Goal: Information Seeking & Learning: Learn about a topic

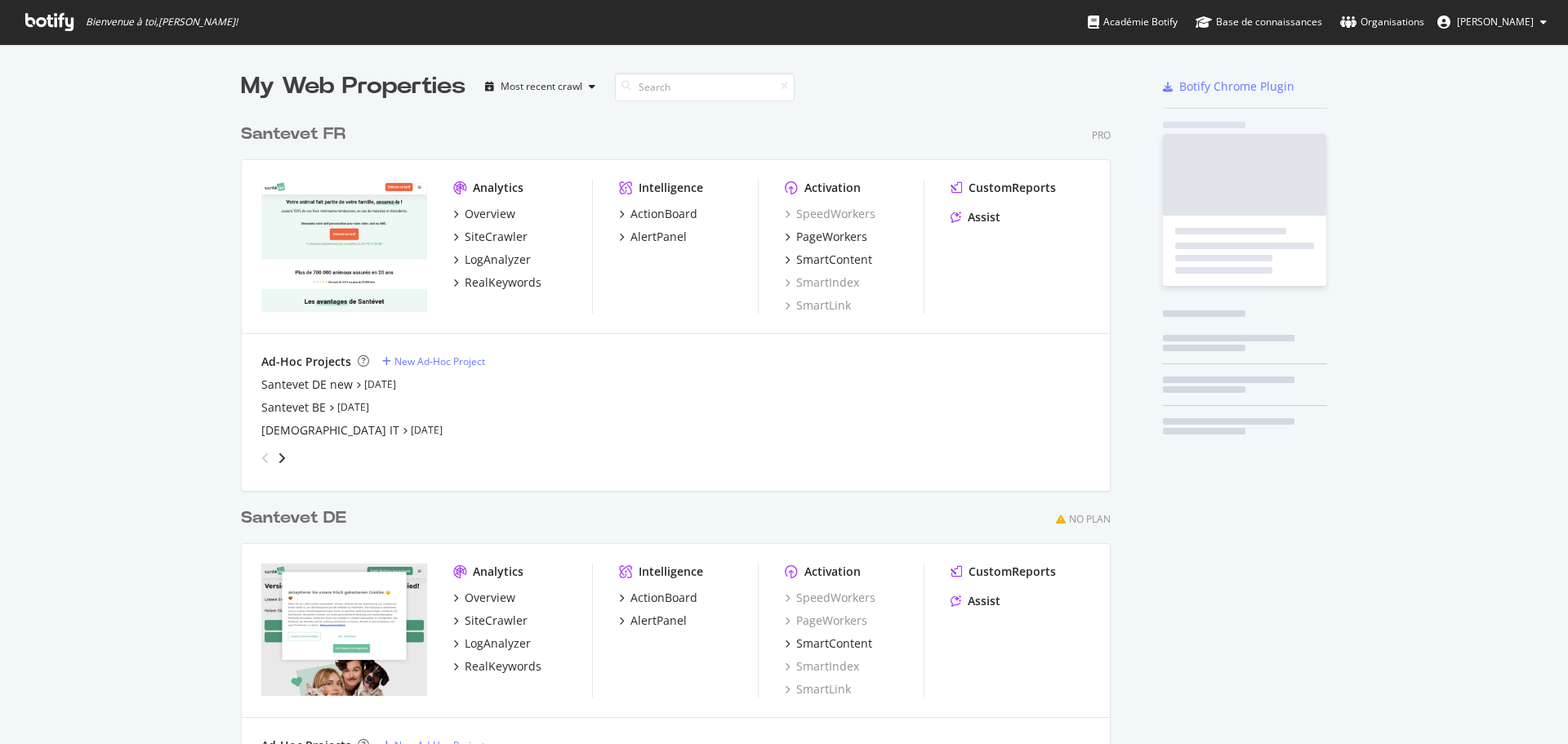
scroll to position [731, 1543]
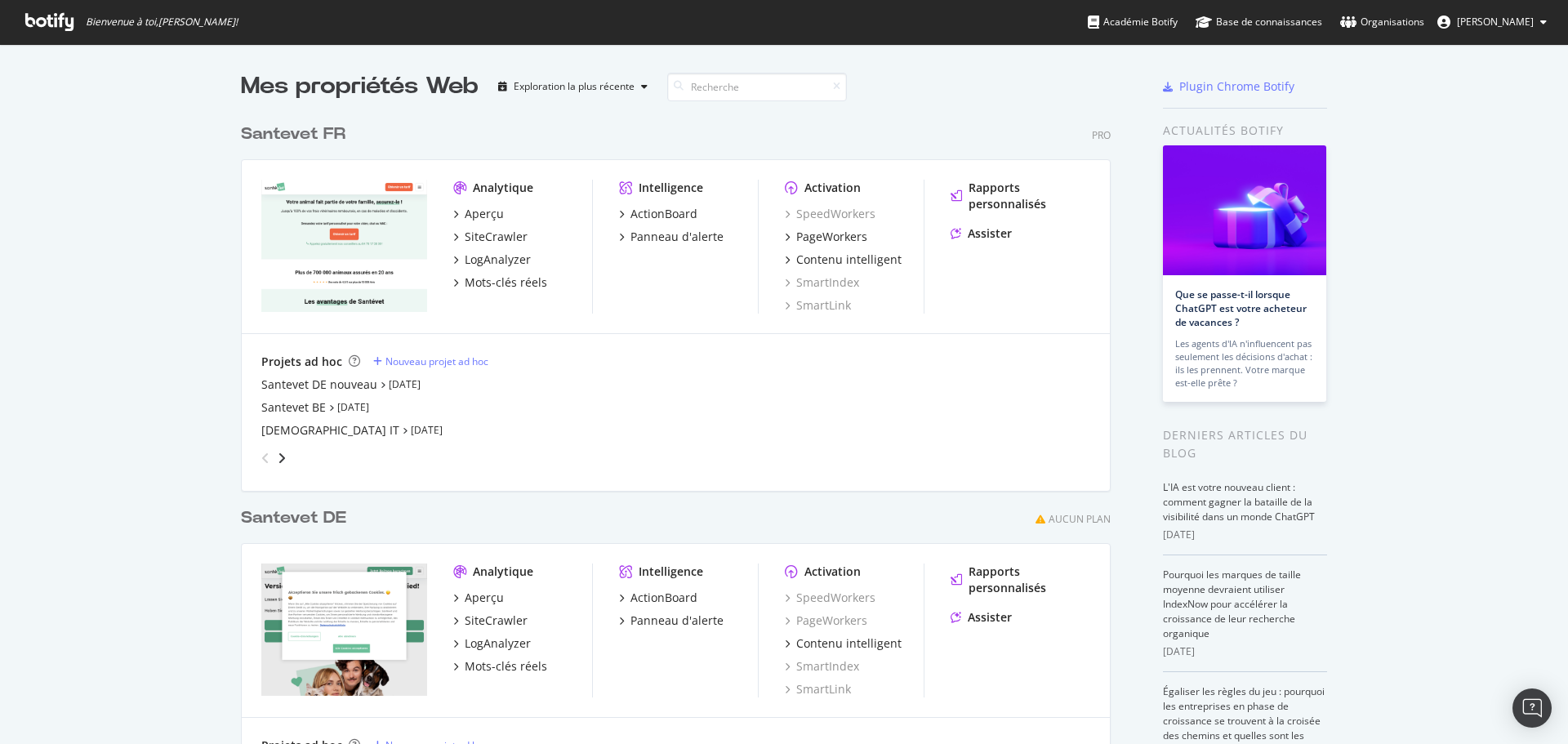
click at [320, 129] on font "Santevet FR" at bounding box center [293, 133] width 105 height 16
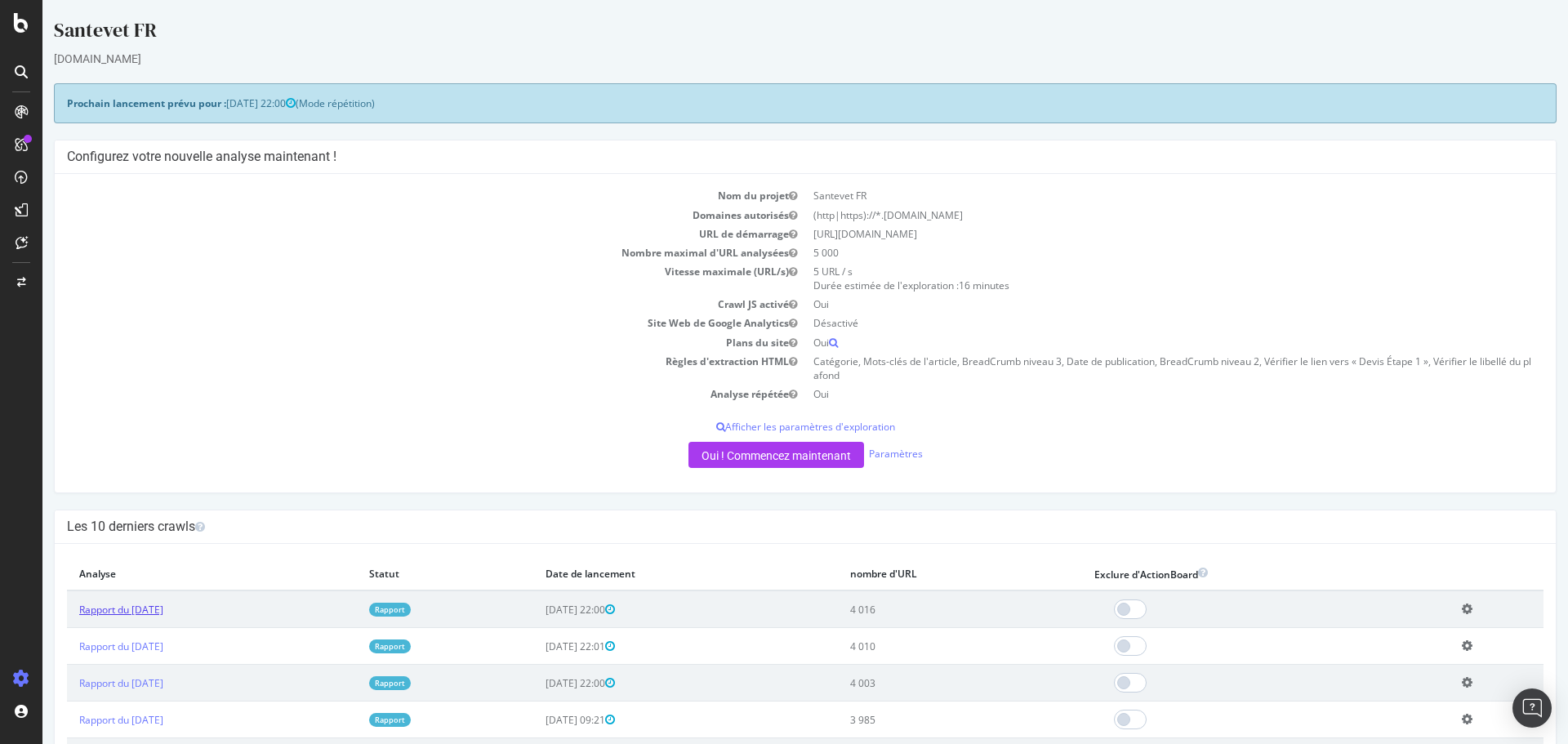
click at [128, 609] on font "Rapport du [DATE]" at bounding box center [121, 609] width 84 height 14
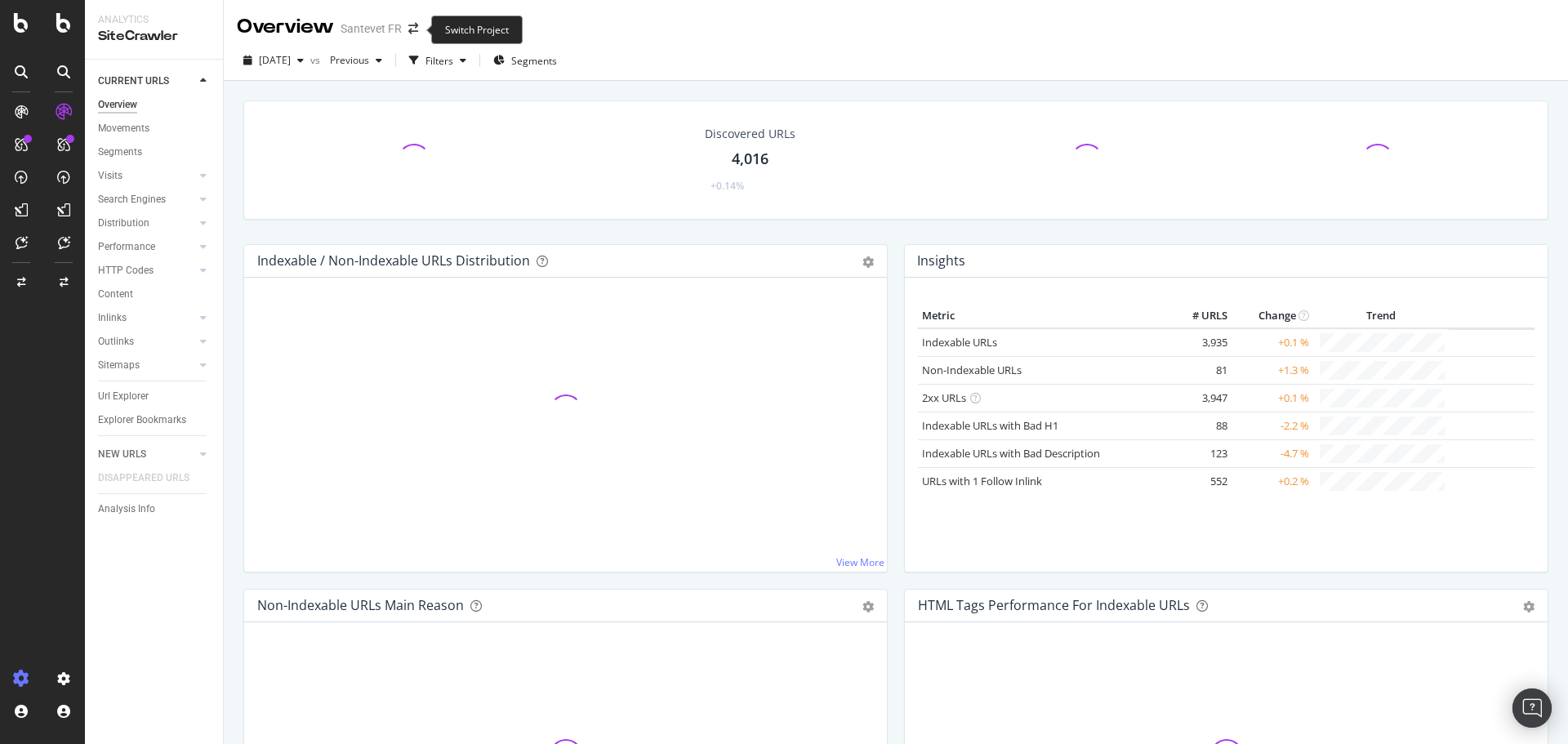
click at [413, 31] on icon "arrow-right-arrow-left" at bounding box center [414, 29] width 10 height 12
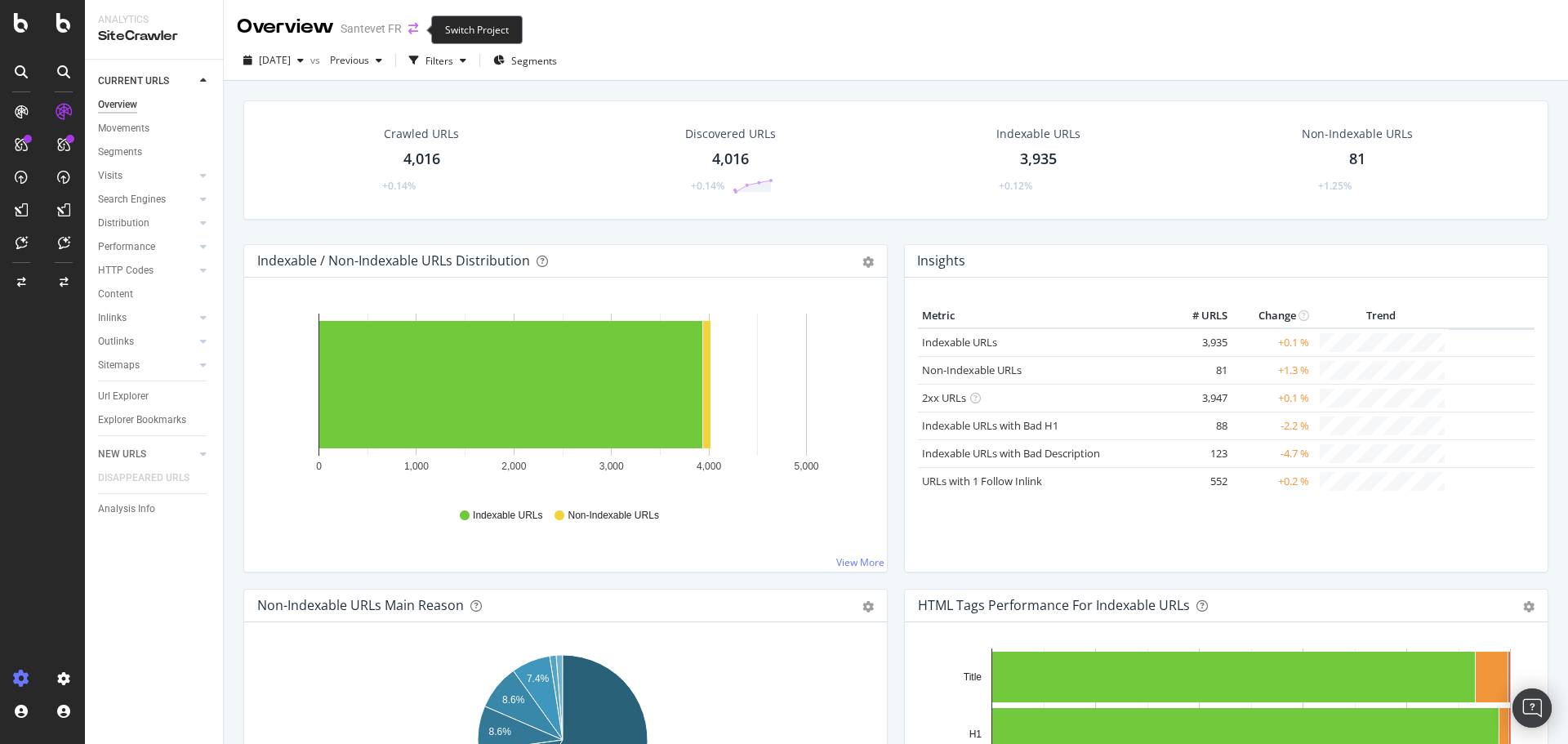
click at [414, 31] on icon "arrow-right-arrow-left" at bounding box center [414, 29] width 10 height 12
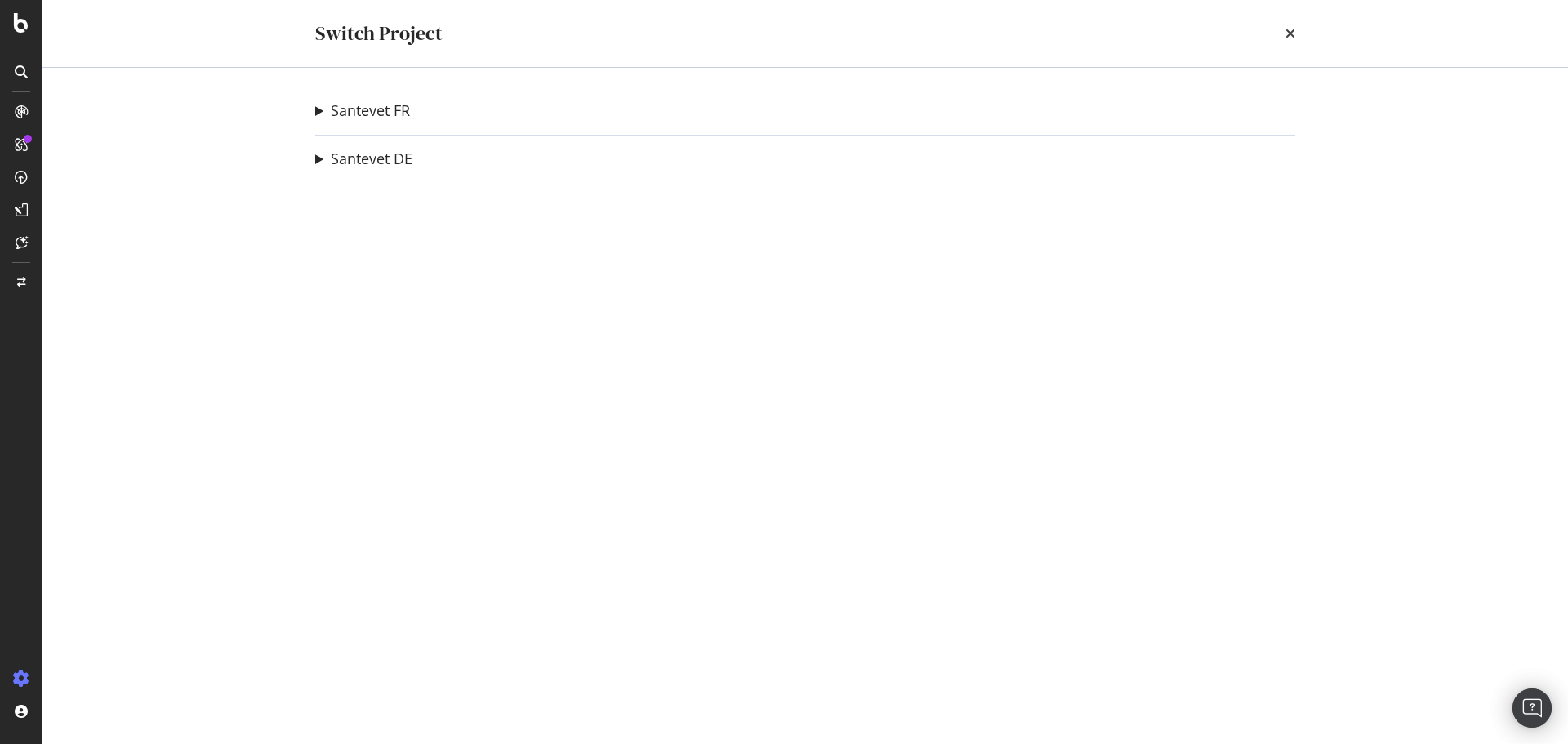
click at [320, 111] on summary "Santevet FR" at bounding box center [362, 111] width 95 height 21
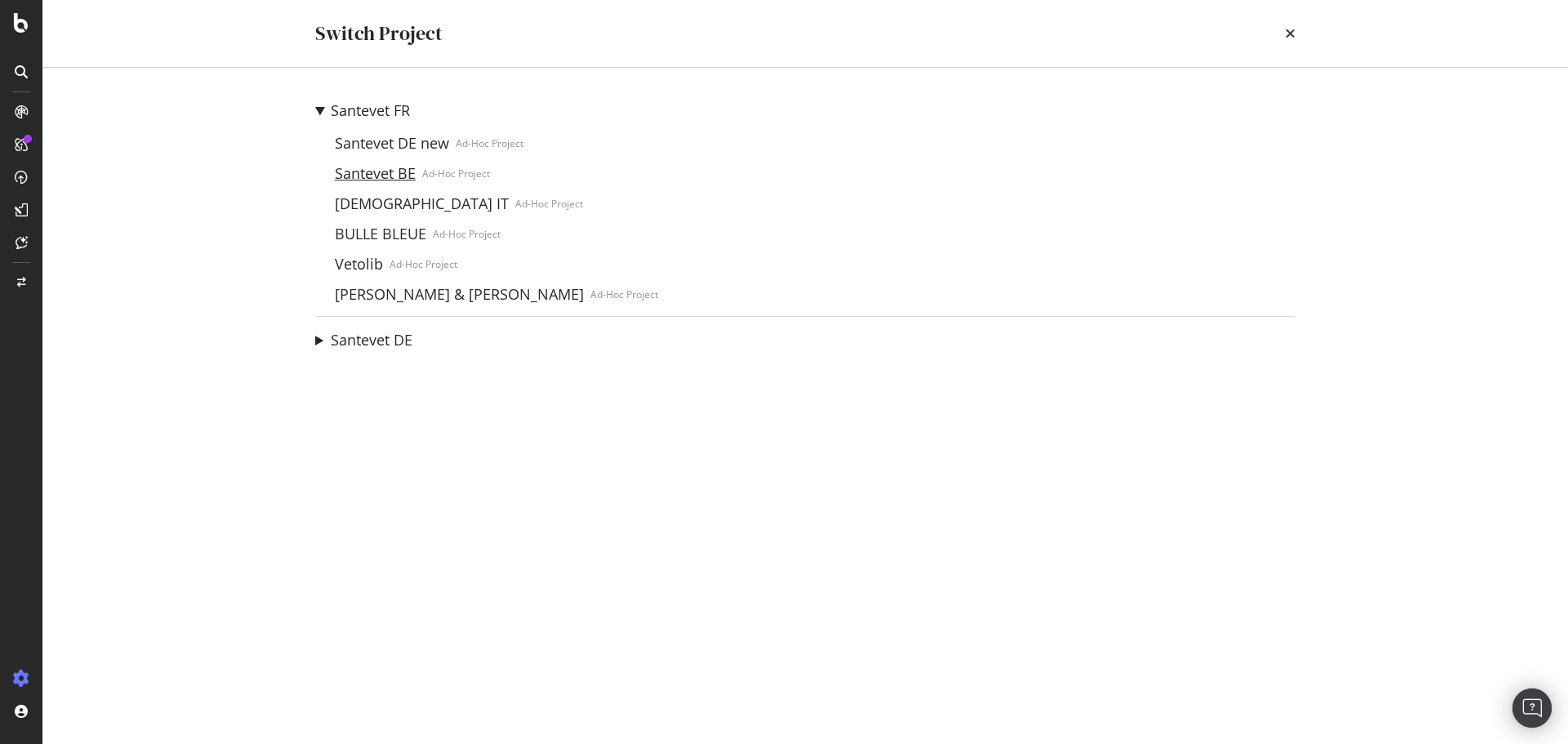
click at [371, 171] on link "Santevet BE" at bounding box center [375, 174] width 94 height 17
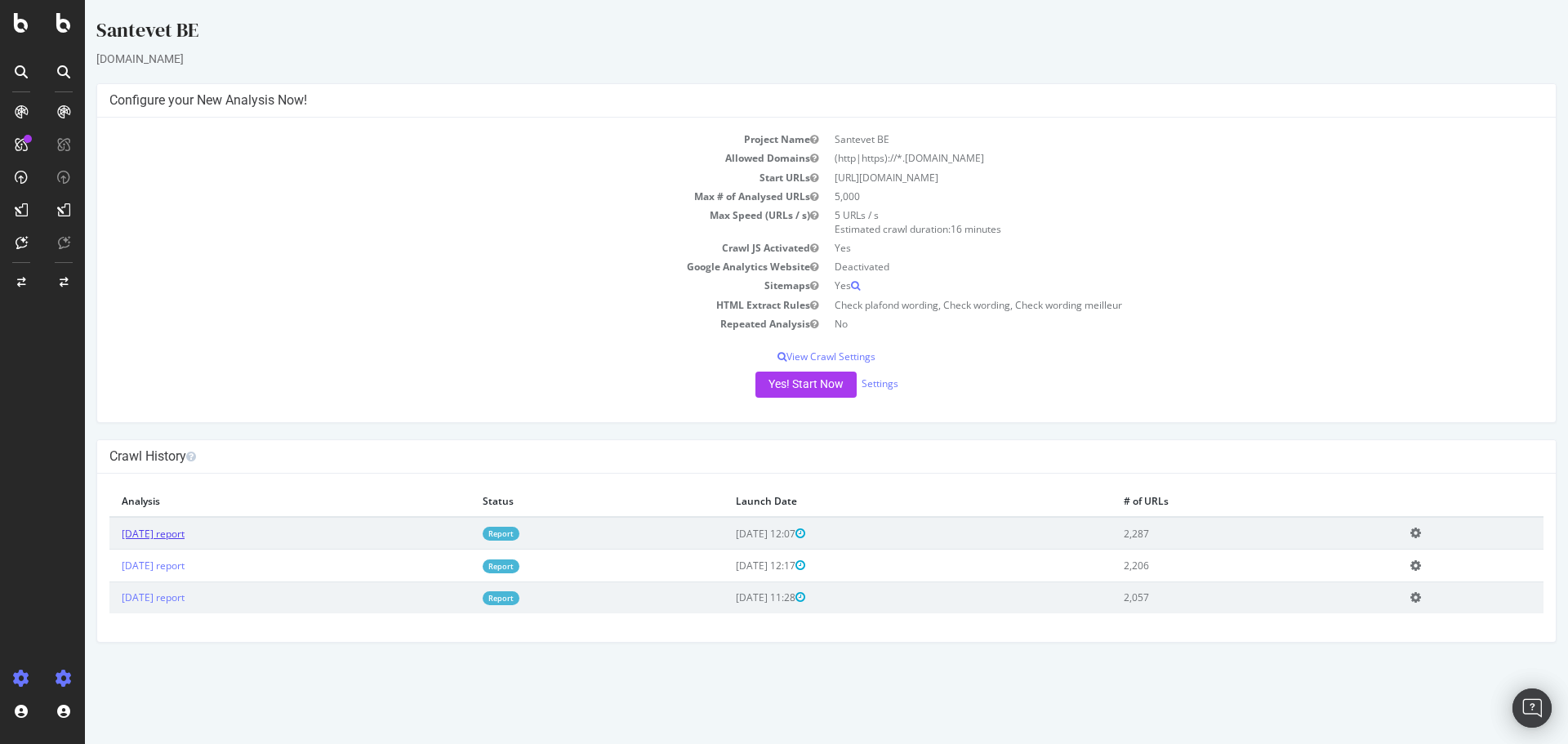
click at [171, 534] on link "[DATE] report" at bounding box center [153, 533] width 63 height 14
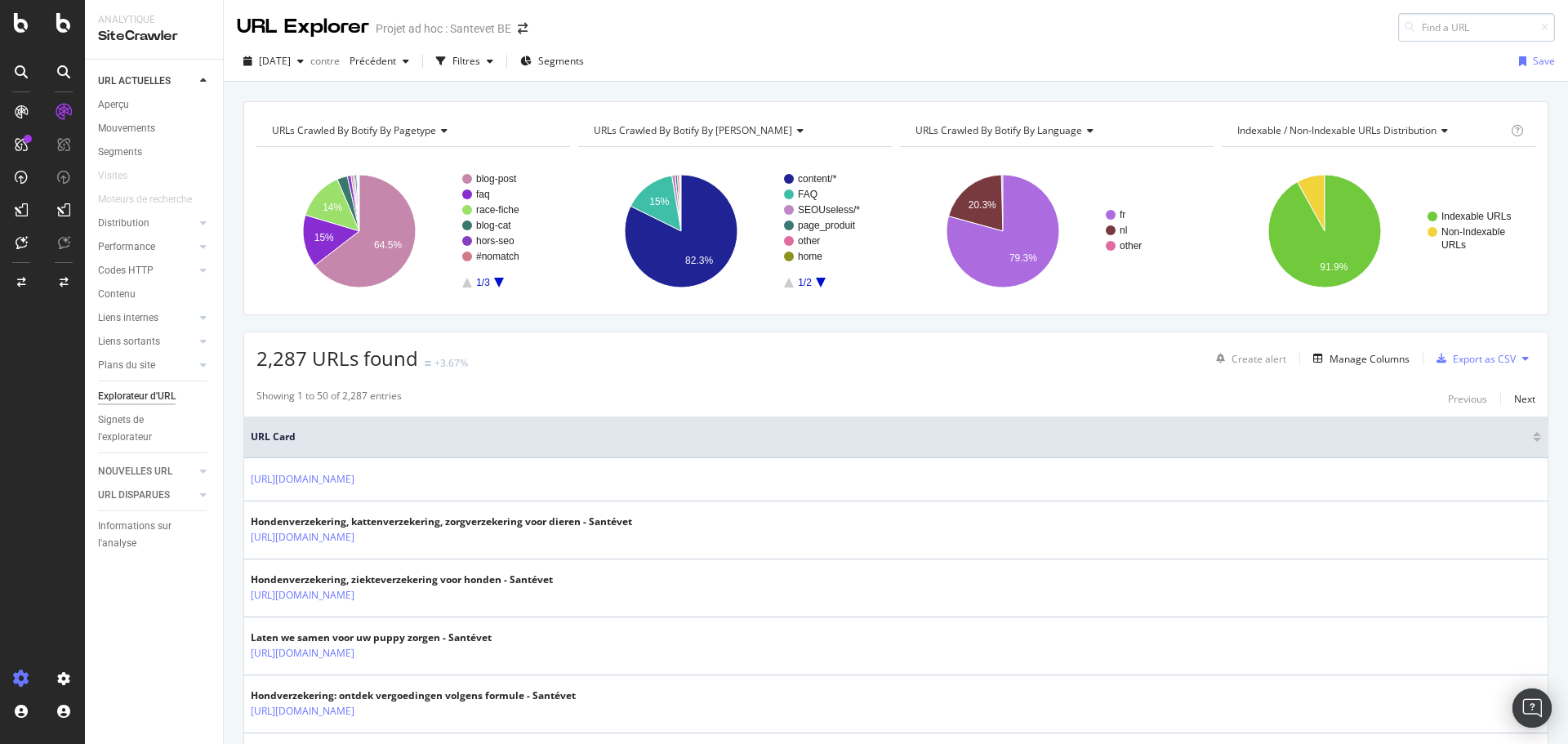
click at [1456, 27] on input at bounding box center [1476, 28] width 157 height 29
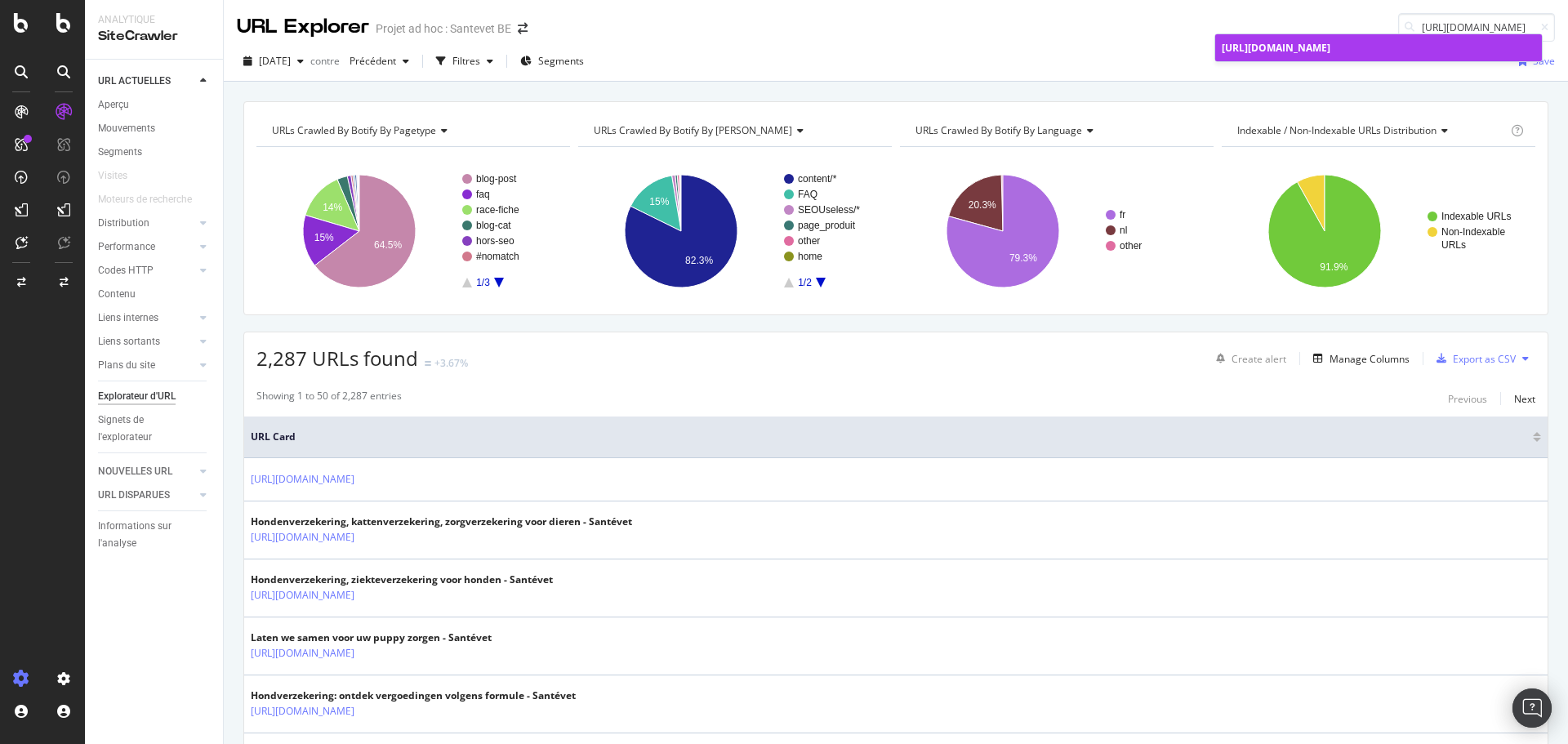
type input "[URL][DOMAIN_NAME]"
click at [1327, 51] on span "[URL][DOMAIN_NAME]" at bounding box center [1275, 48] width 108 height 14
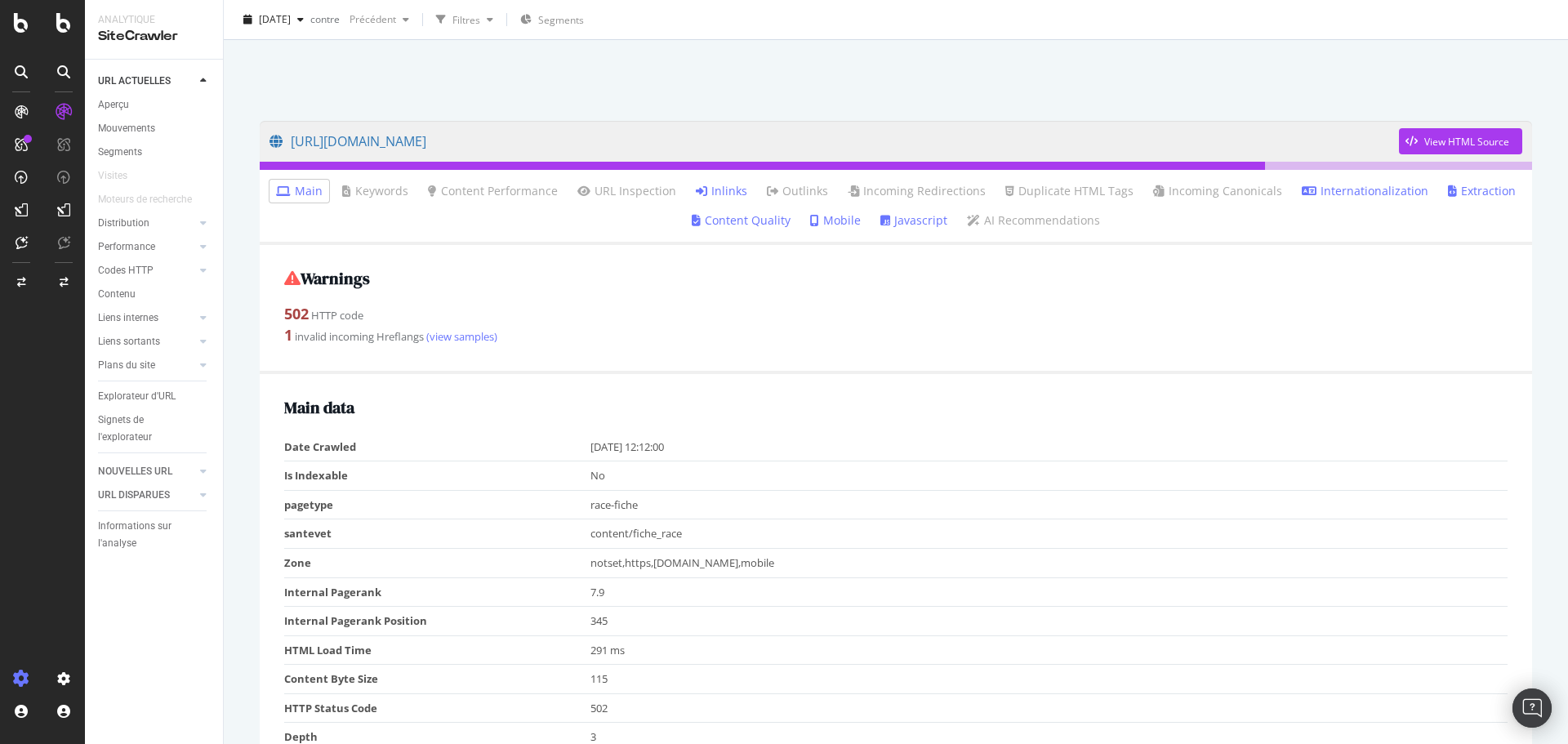
scroll to position [81, 0]
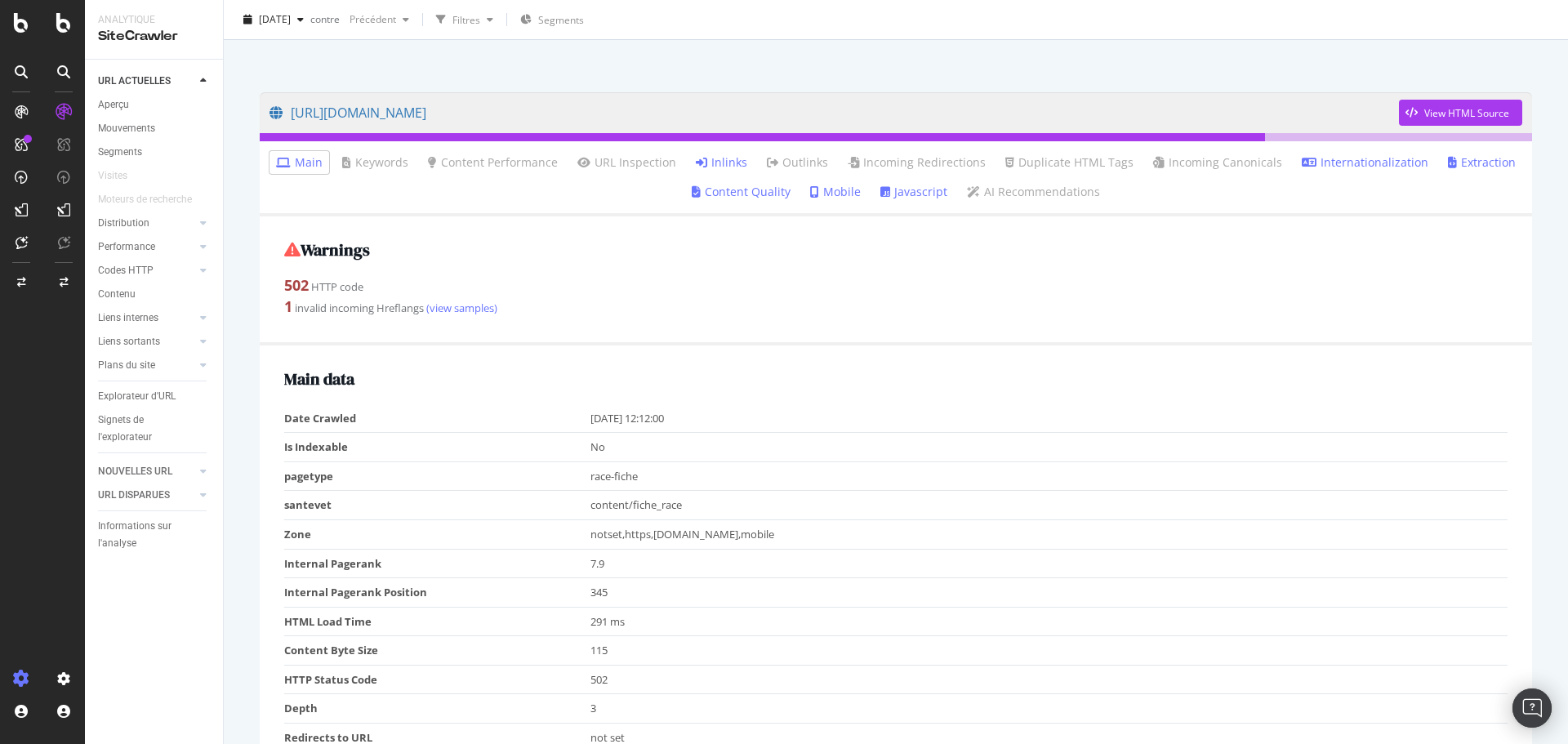
click at [716, 163] on link "Inlinks" at bounding box center [721, 162] width 51 height 16
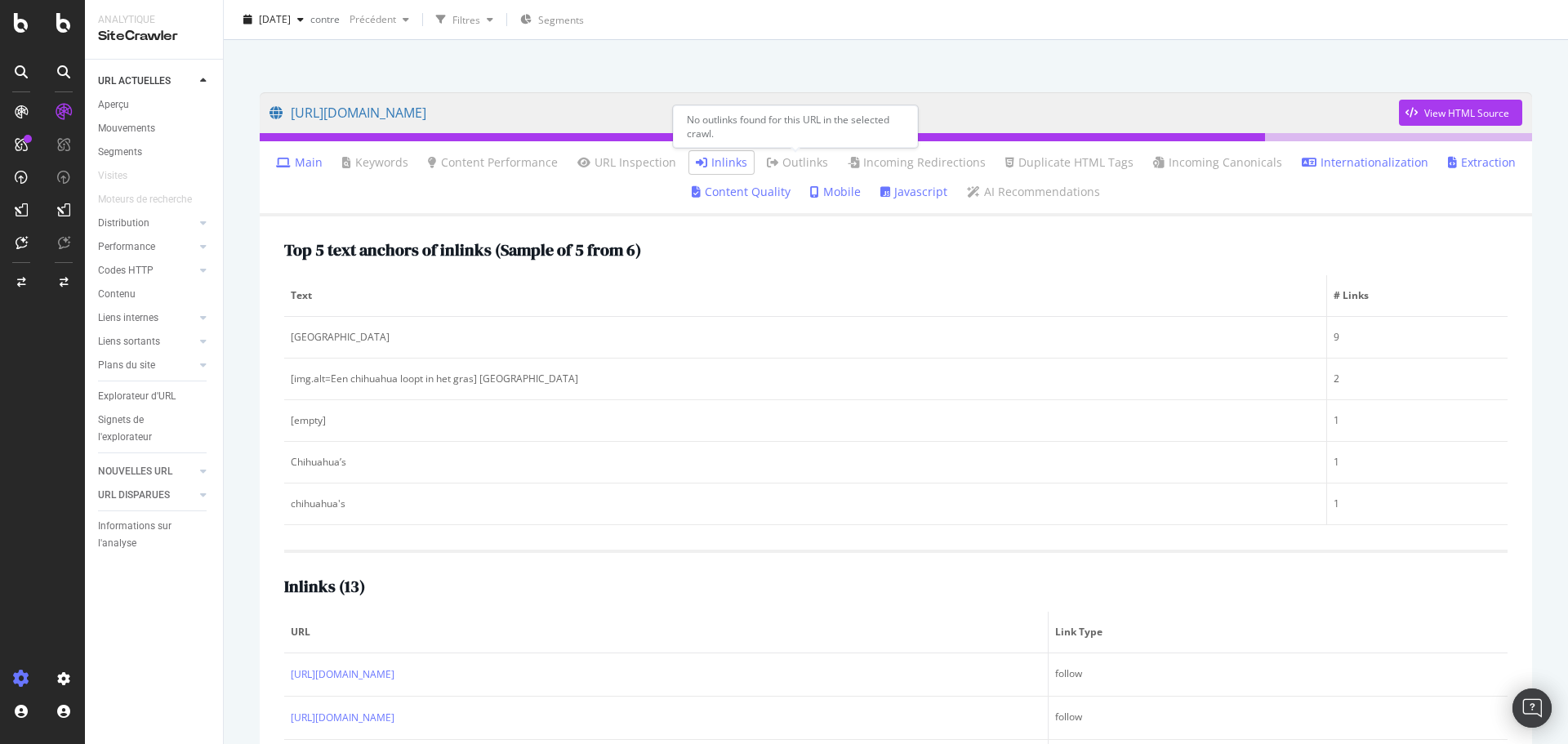
click at [791, 162] on link "Outlinks" at bounding box center [797, 162] width 61 height 16
click at [812, 167] on link "Outlinks" at bounding box center [797, 162] width 61 height 16
click at [798, 163] on link "Outlinks" at bounding box center [797, 162] width 61 height 16
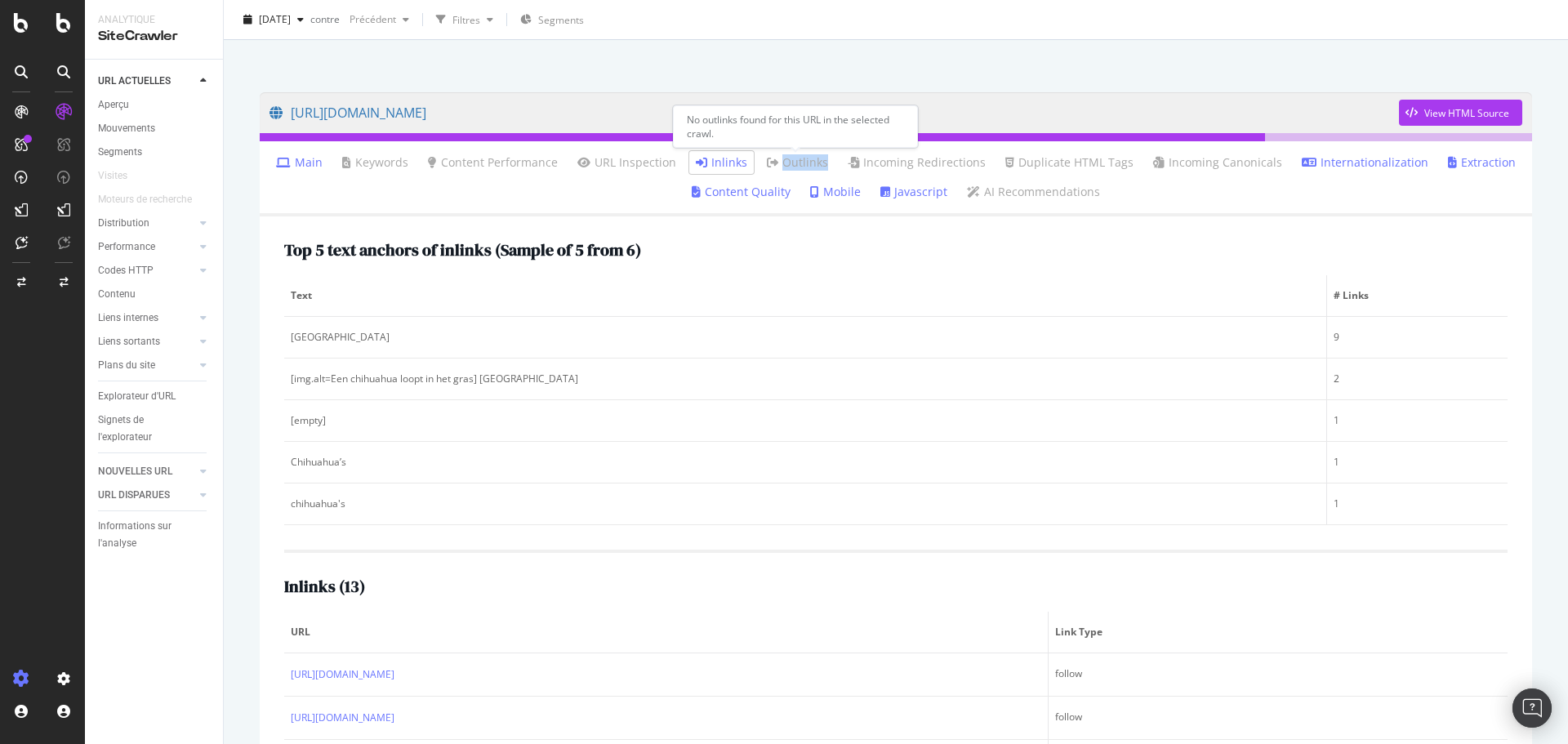
click at [798, 163] on link "Outlinks" at bounding box center [797, 162] width 61 height 16
click at [779, 162] on link "Outlinks" at bounding box center [797, 162] width 61 height 16
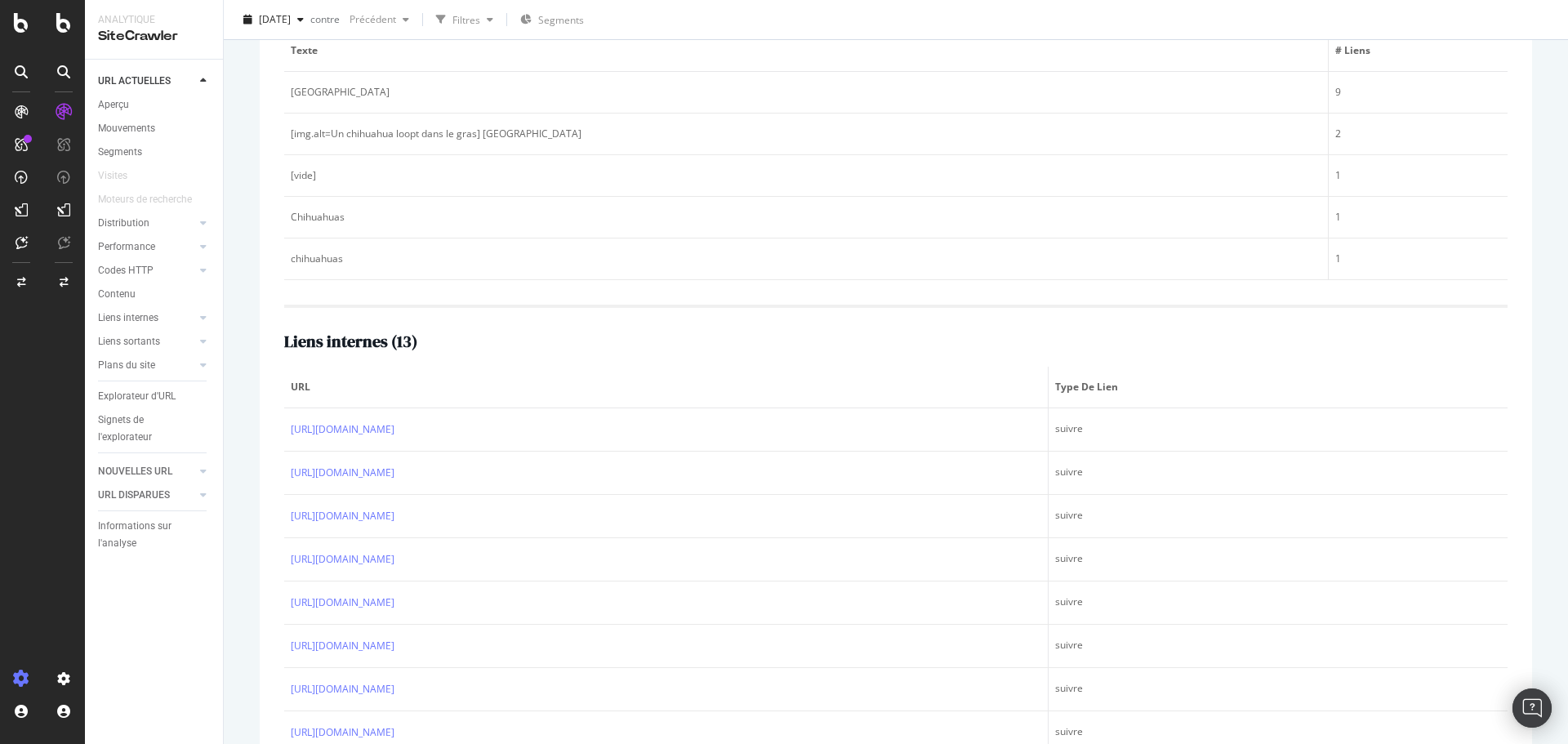
scroll to position [0, 0]
